Goal: Communication & Community: Share content

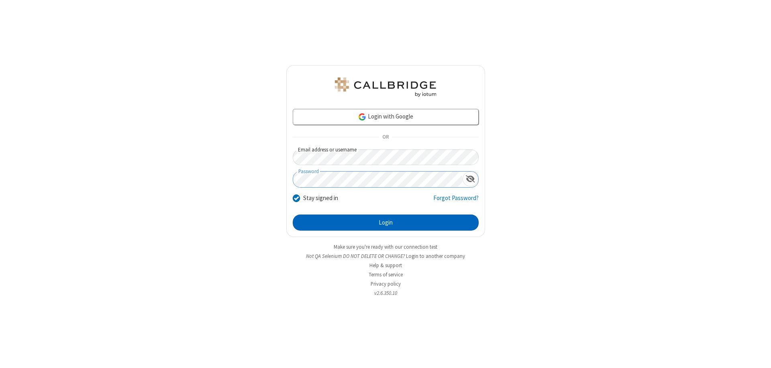
click at [386, 223] on button "Login" at bounding box center [386, 223] width 186 height 16
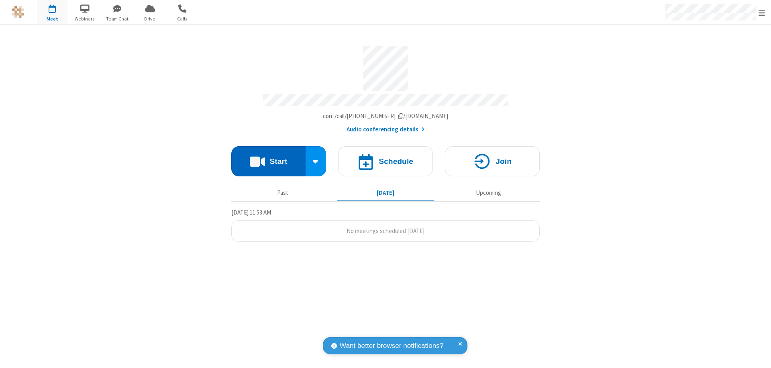
click at [268, 157] on button "Start" at bounding box center [268, 161] width 74 height 30
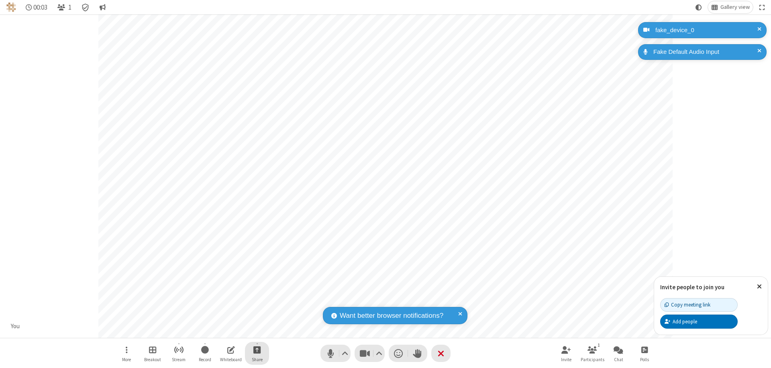
click at [257, 349] on span "Start sharing" at bounding box center [257, 350] width 8 height 10
click at [257, 300] on span "Share additional camera" at bounding box center [261, 302] width 59 height 7
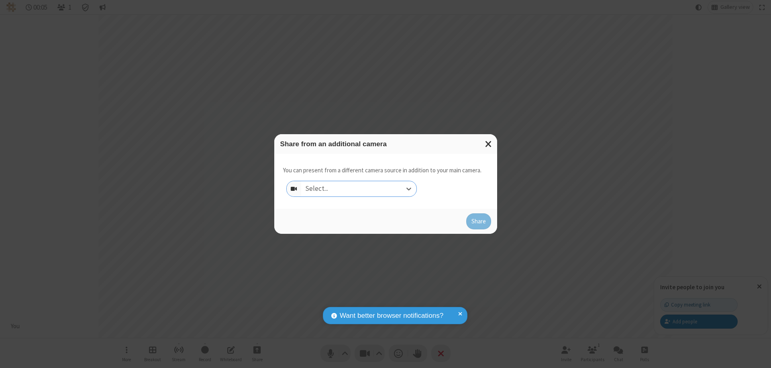
click at [359, 189] on div "Select..." at bounding box center [358, 188] width 115 height 15
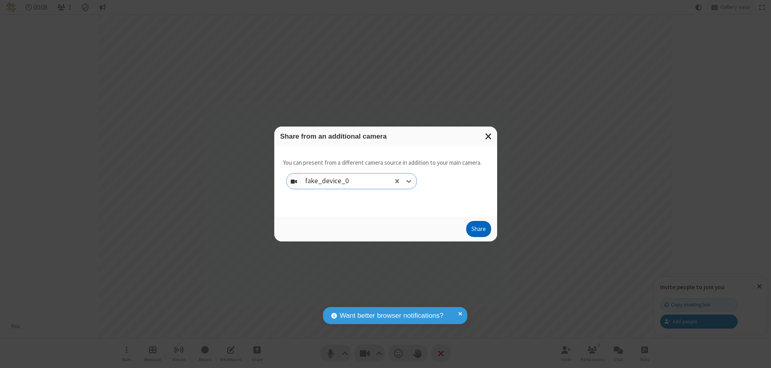
click at [478, 231] on button "Share" at bounding box center [478, 229] width 25 height 16
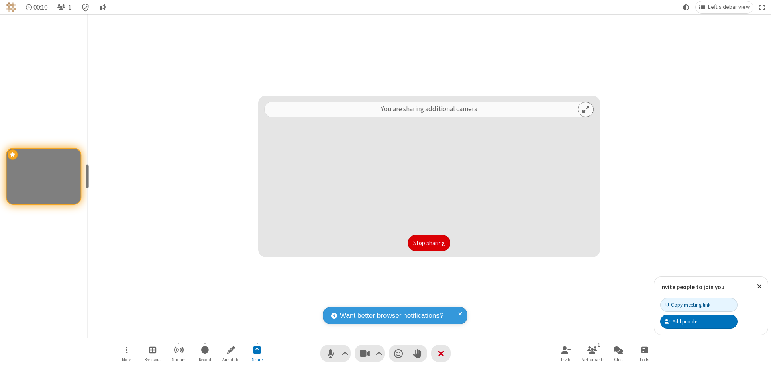
click at [429, 243] on button "Stop sharing" at bounding box center [429, 243] width 42 height 16
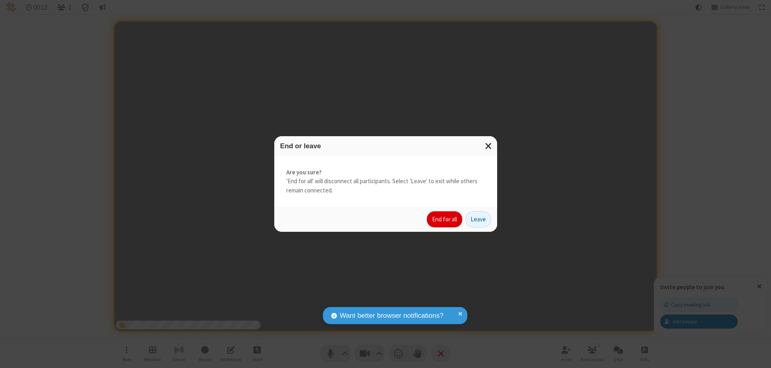
click at [445, 219] on button "End for all" at bounding box center [444, 219] width 35 height 16
